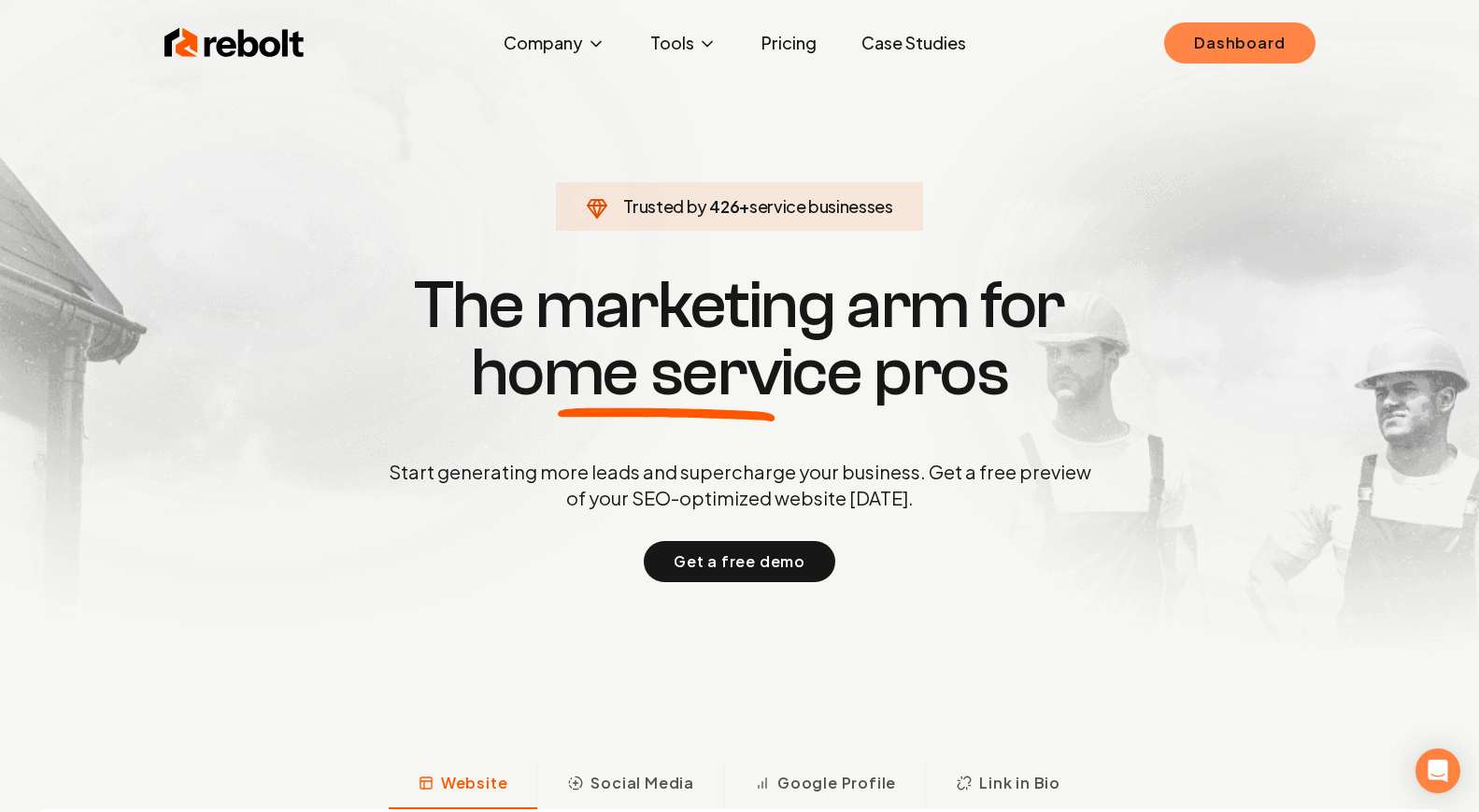
click at [1227, 47] on link "Dashboard" at bounding box center [1239, 42] width 150 height 41
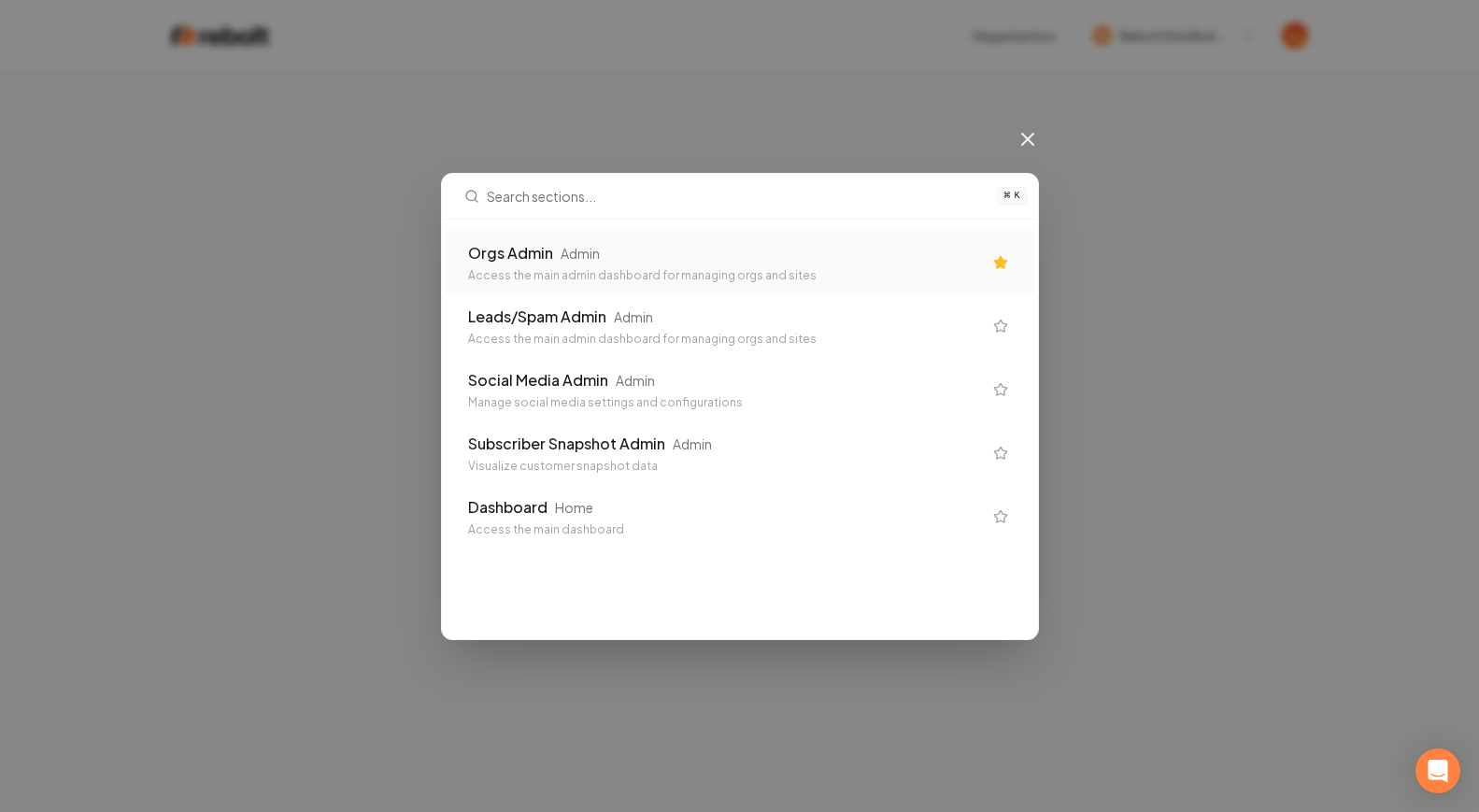
click at [880, 257] on div "Orgs Admin Admin" at bounding box center [725, 252] width 514 height 22
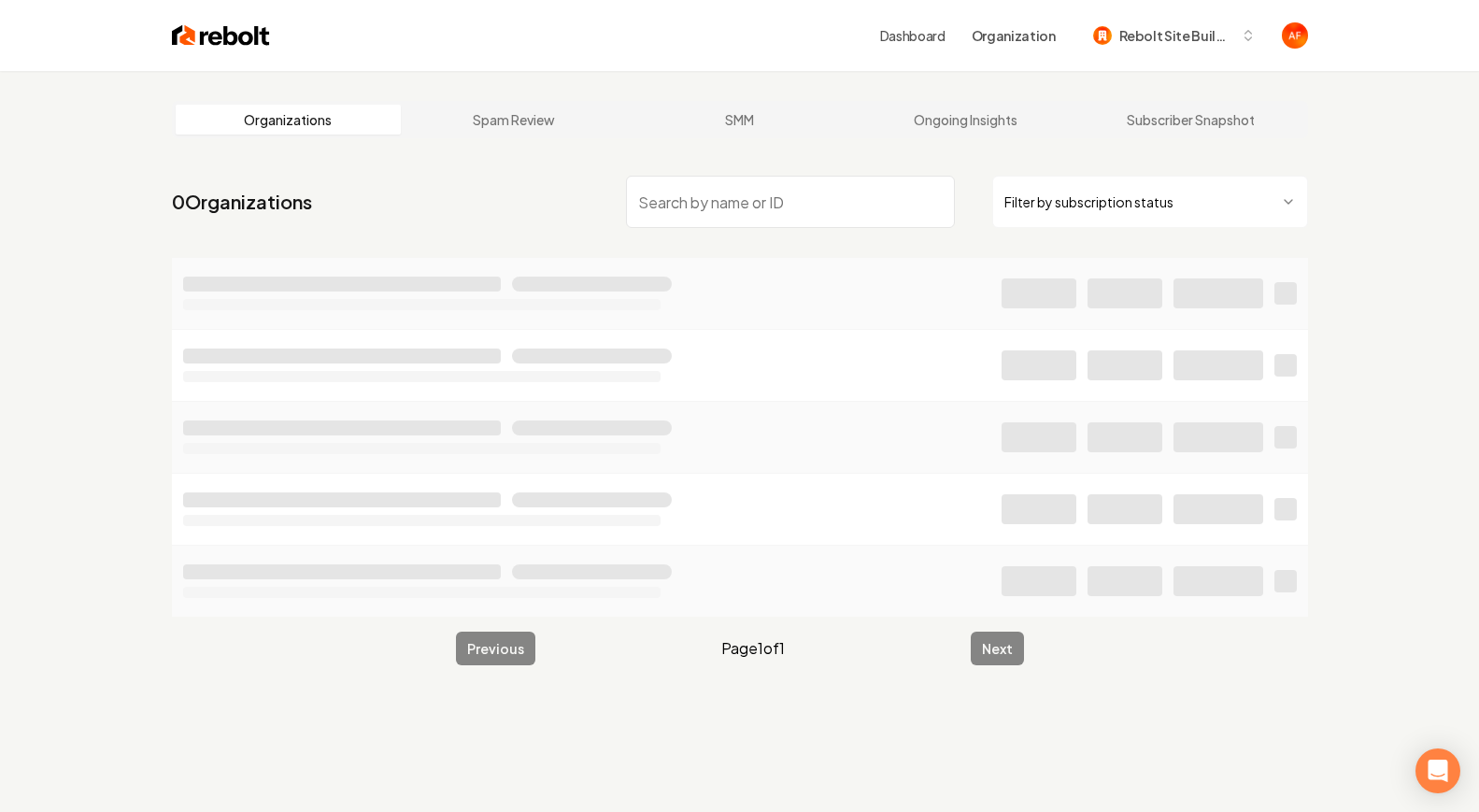
click at [800, 231] on nav "0 Organizations Filter by subscription status" at bounding box center [740, 209] width 1136 height 82
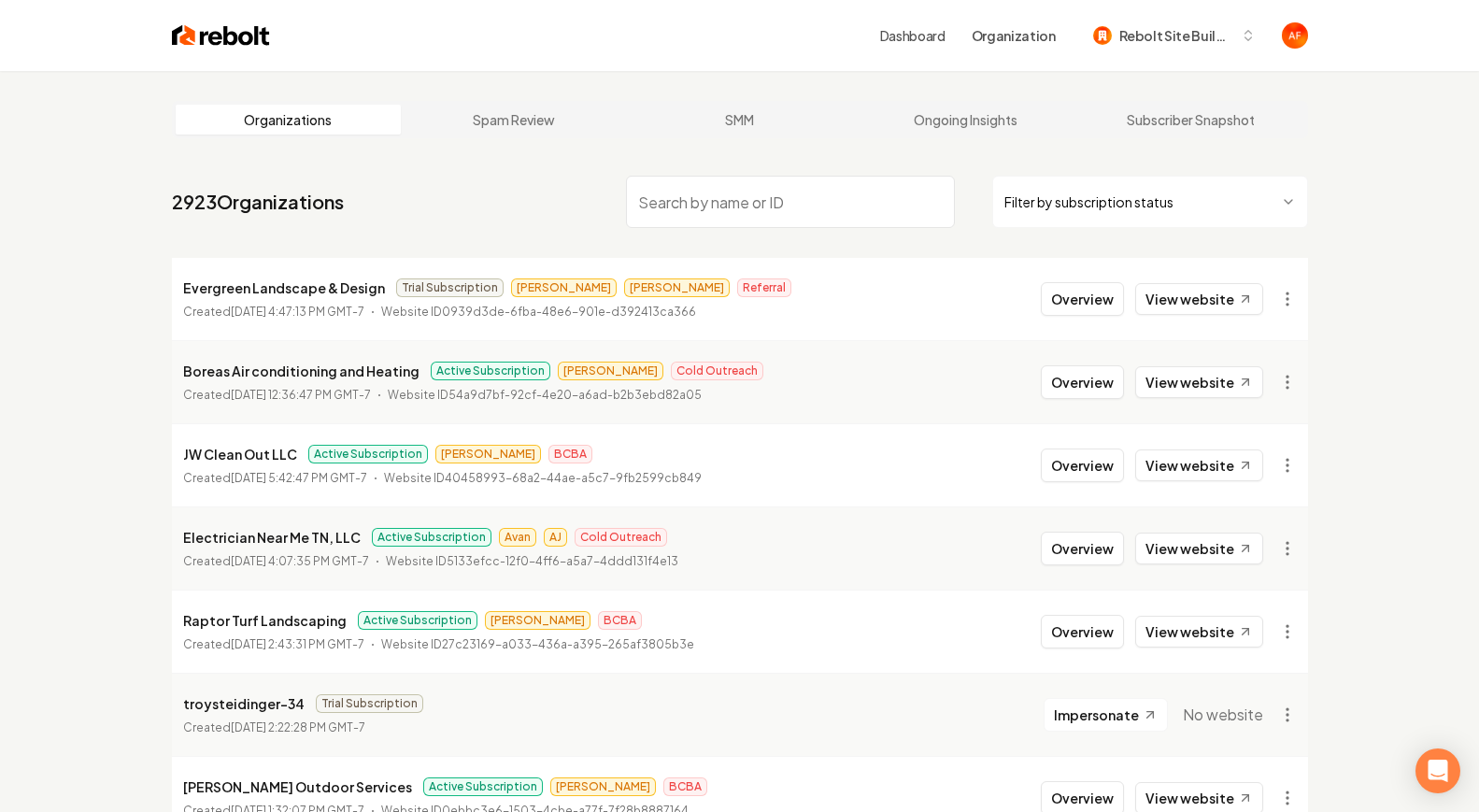
click at [794, 219] on input "search" at bounding box center [791, 202] width 329 height 52
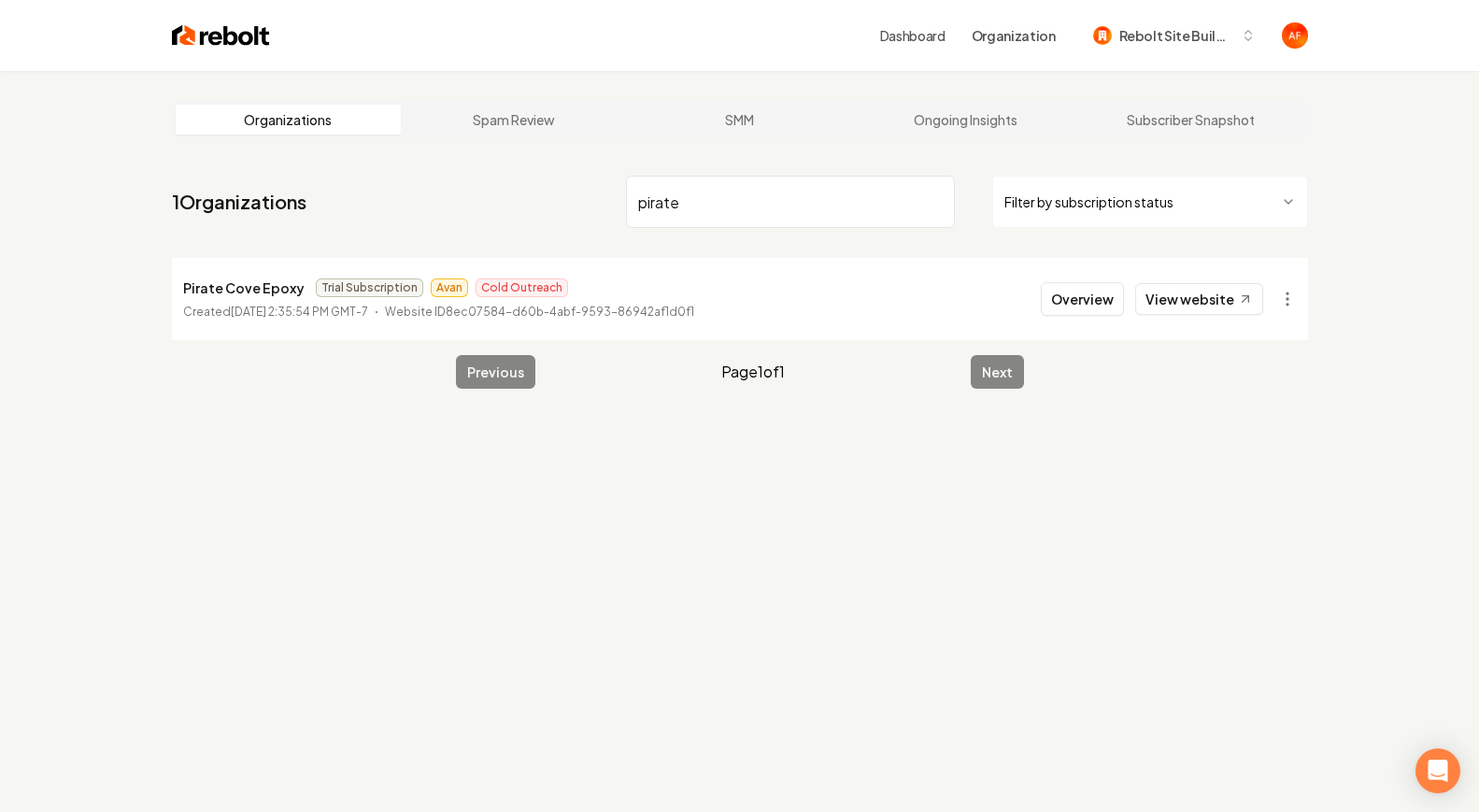
type input "pirate"
click at [1285, 298] on html "Dashboard Organization Rebolt Site Builder Organizations Spam Review SMM Ongoin…" at bounding box center [739, 406] width 1479 height 812
click at [1269, 377] on div "Get Payment Link" at bounding box center [1240, 370] width 118 height 30
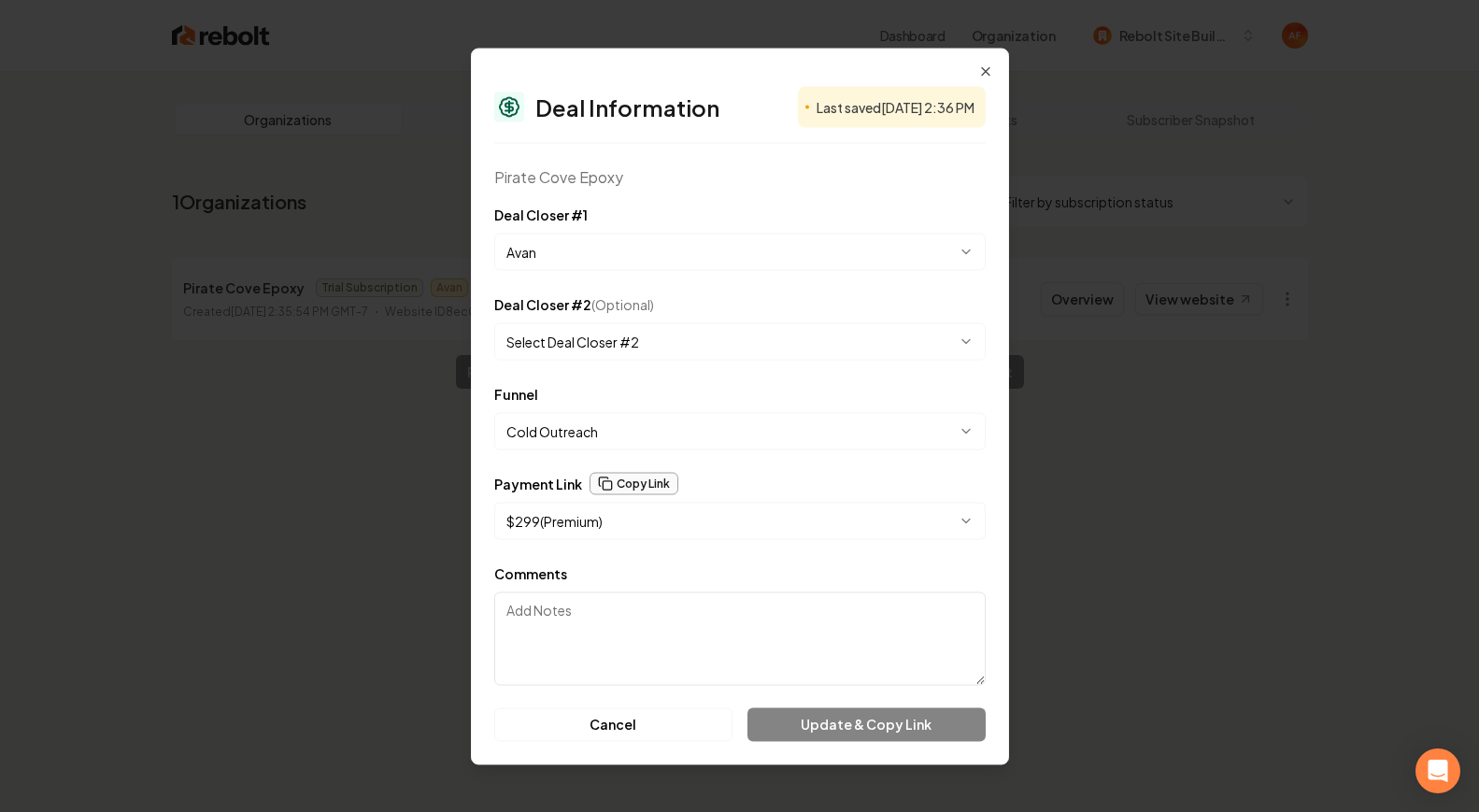
click at [632, 480] on button "Copy Link" at bounding box center [634, 482] width 89 height 22
